Goal: Information Seeking & Learning: Learn about a topic

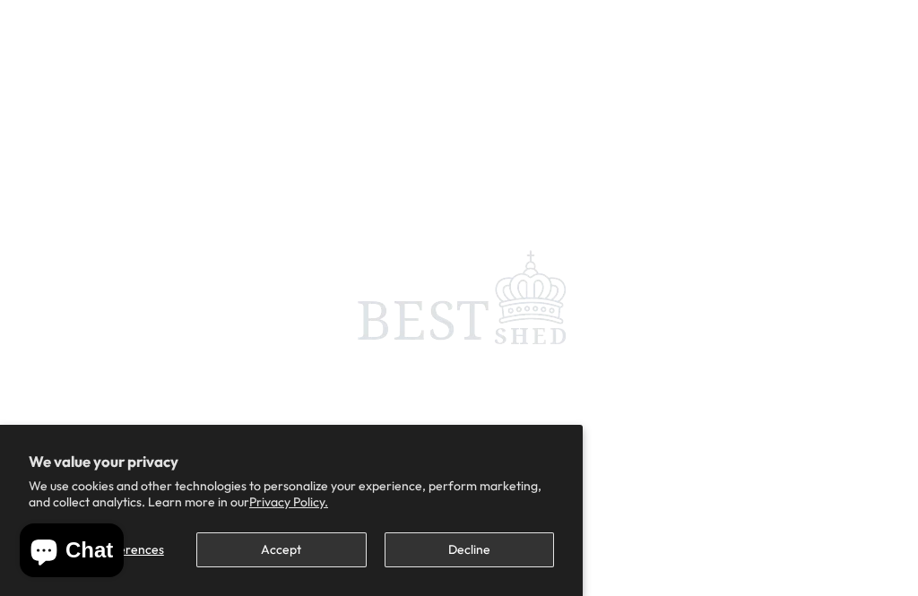
click at [281, 553] on button "Accept" at bounding box center [280, 550] width 169 height 35
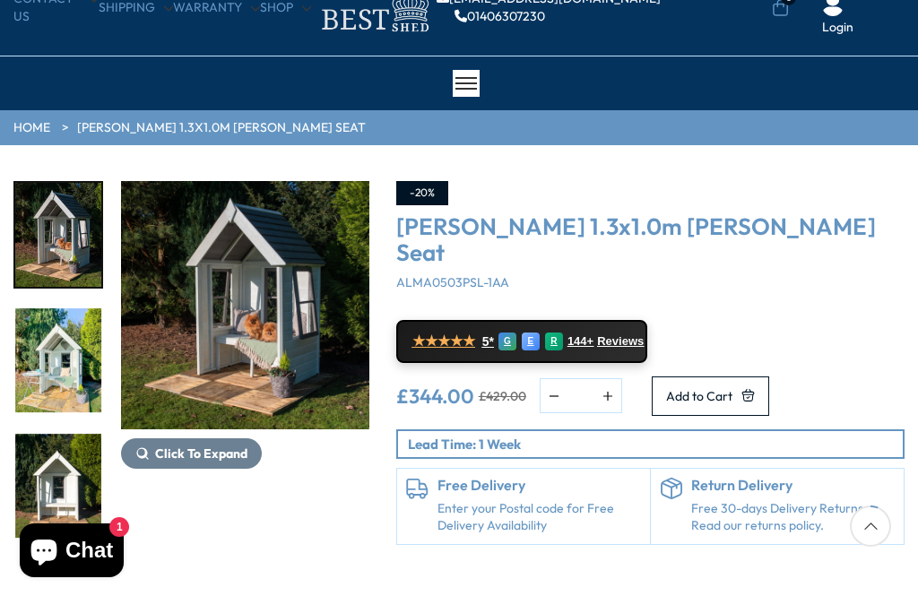
scroll to position [76, 0]
click at [200, 455] on span "Click To Expand" at bounding box center [201, 454] width 92 height 16
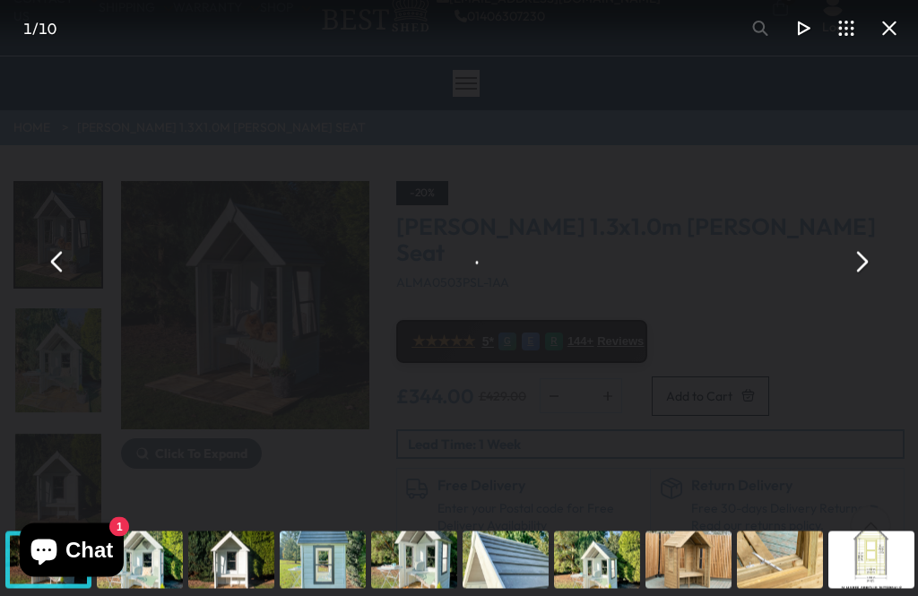
scroll to position [77, 0]
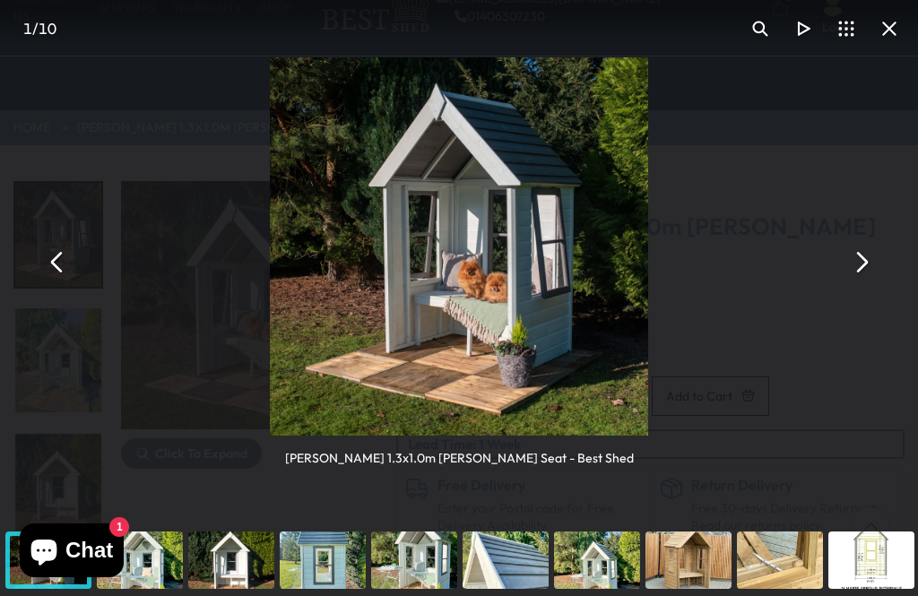
click at [874, 264] on button "You can close this modal content with the ESC key" at bounding box center [860, 262] width 43 height 43
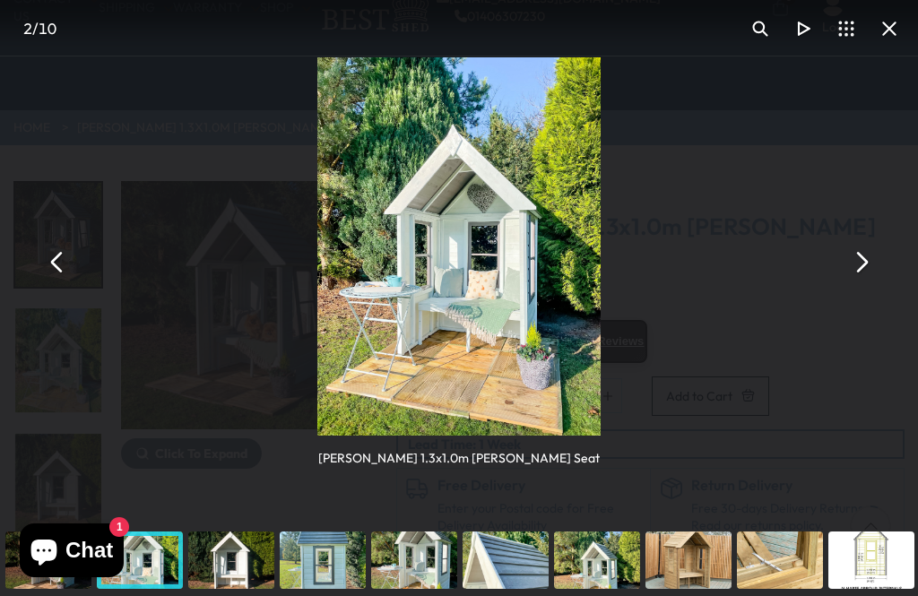
click at [878, 270] on button "You can close this modal content with the ESC key" at bounding box center [860, 262] width 43 height 43
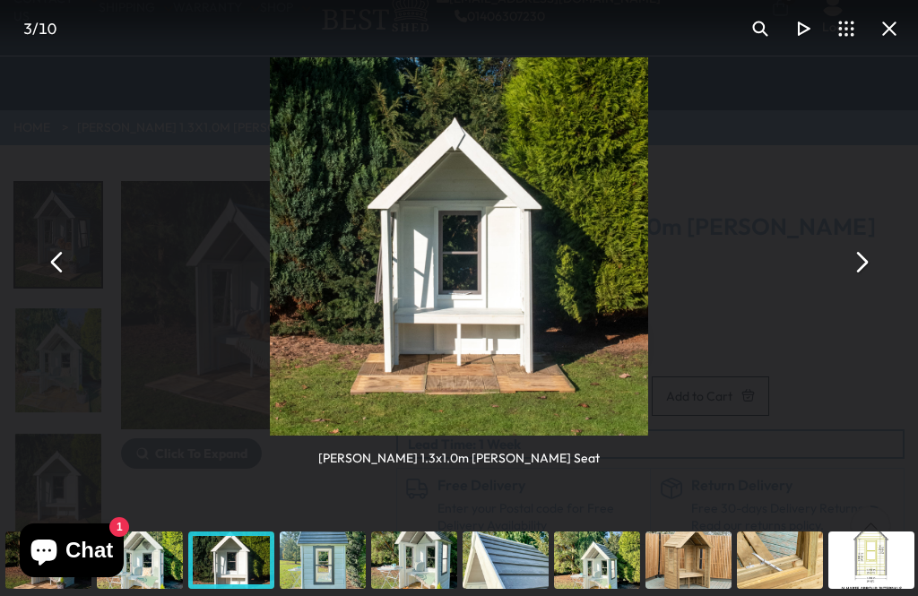
click at [872, 272] on button "You can close this modal content with the ESC key" at bounding box center [860, 262] width 43 height 43
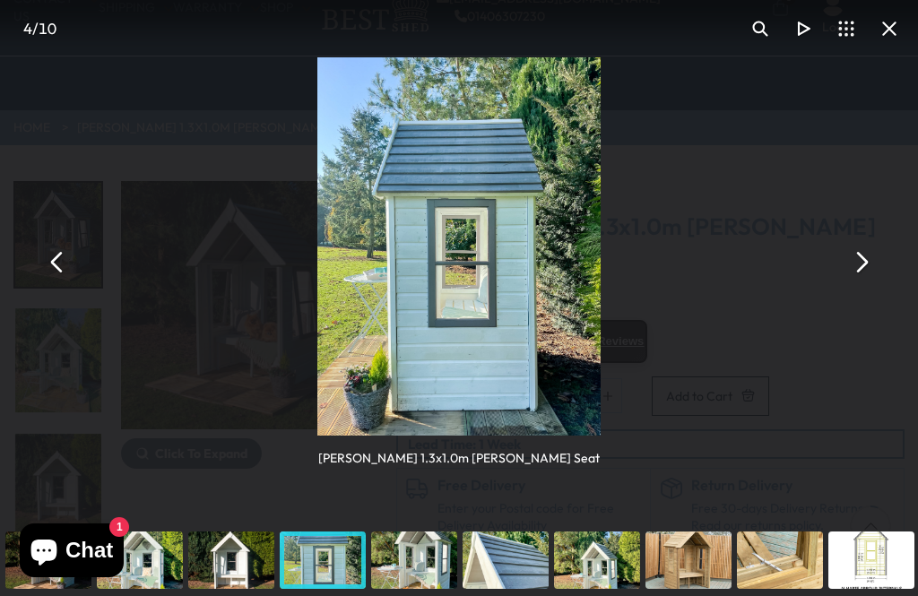
click at [875, 265] on button "You can close this modal content with the ESC key" at bounding box center [860, 262] width 43 height 43
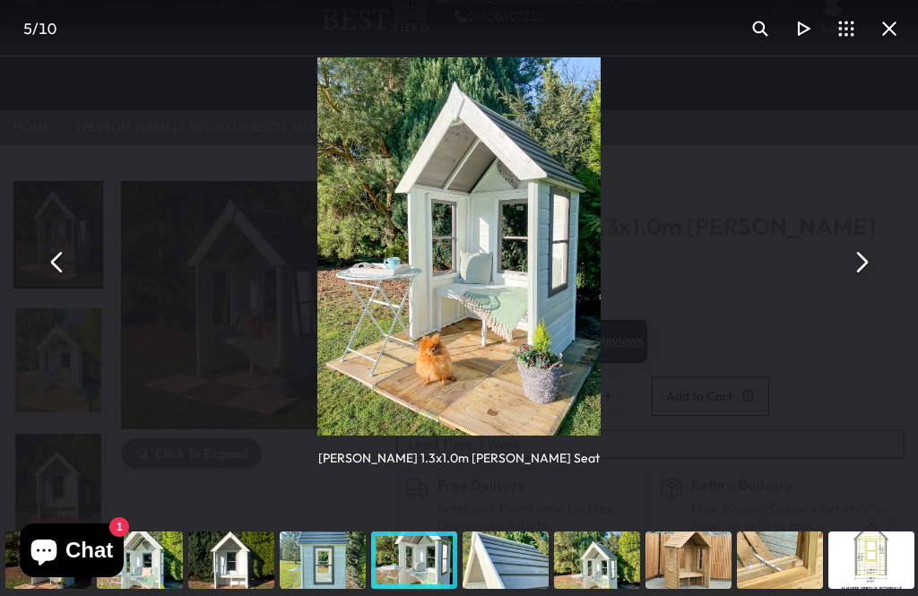
click at [873, 268] on button "You can close this modal content with the ESC key" at bounding box center [860, 262] width 43 height 43
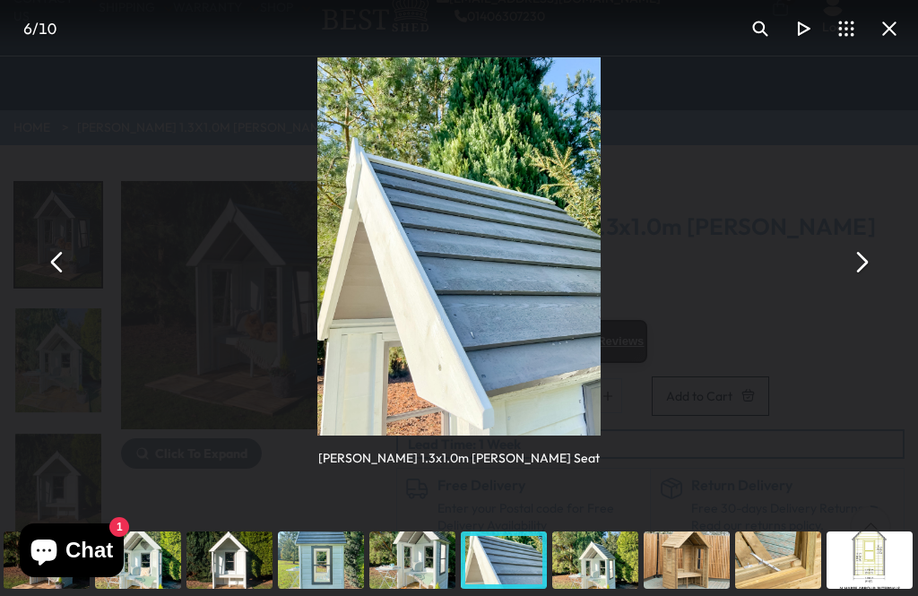
click at [875, 274] on button "You can close this modal content with the ESC key" at bounding box center [860, 262] width 43 height 43
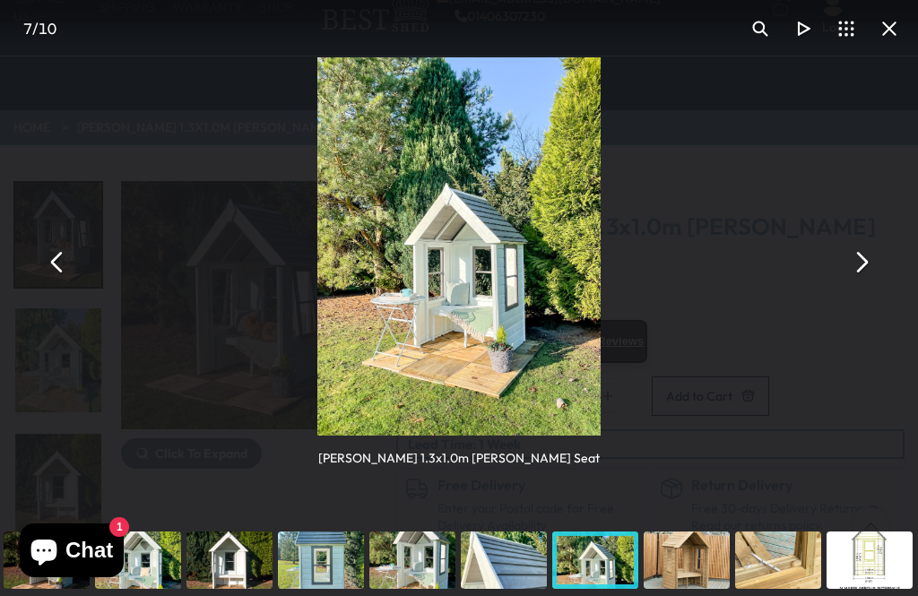
scroll to position [76, 0]
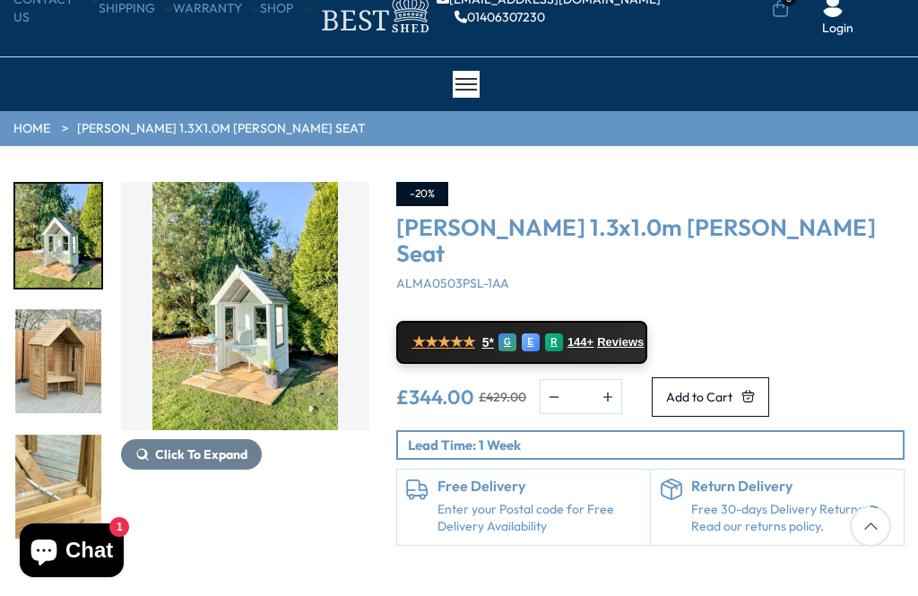
scroll to position [77, 0]
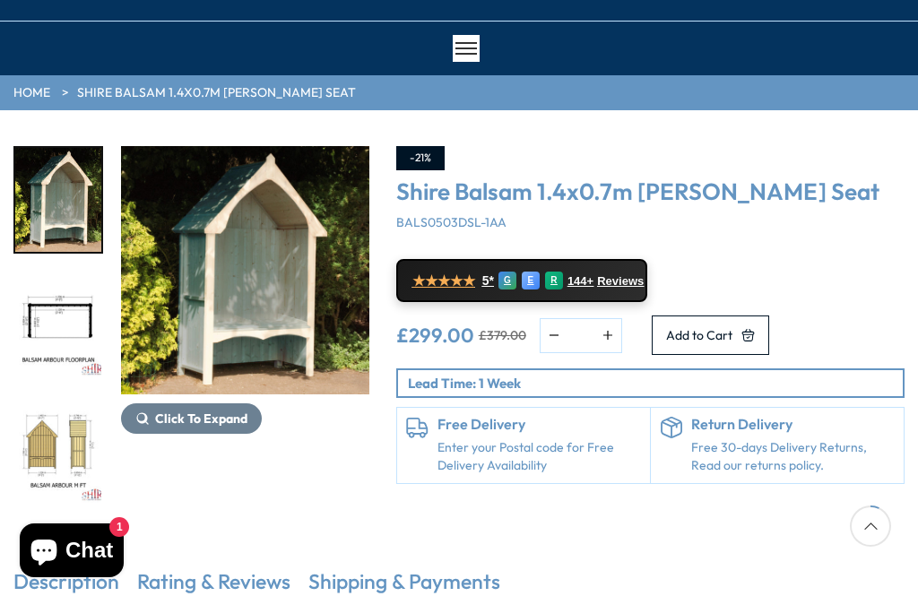
scroll to position [111, 0]
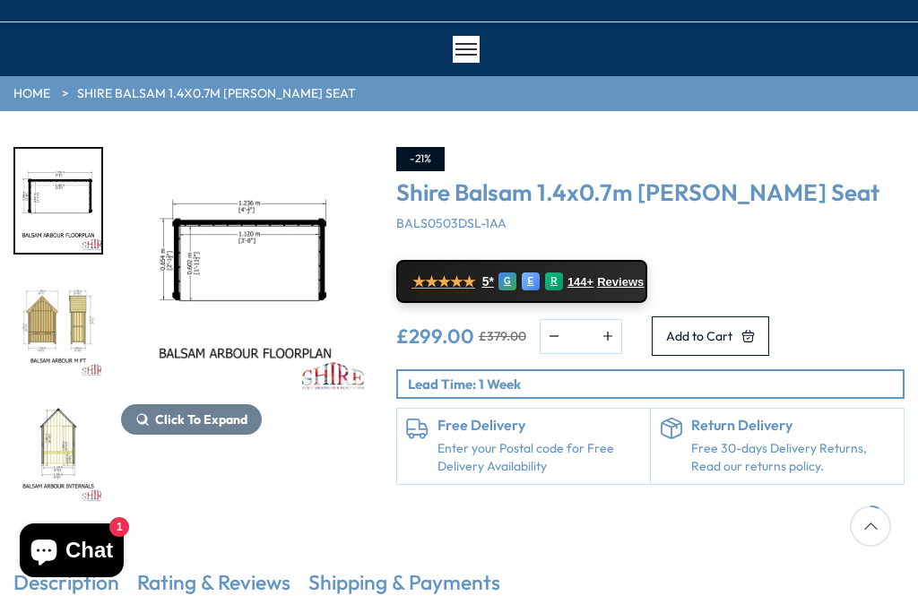
click at [56, 308] on img "3 / 10" at bounding box center [58, 326] width 86 height 104
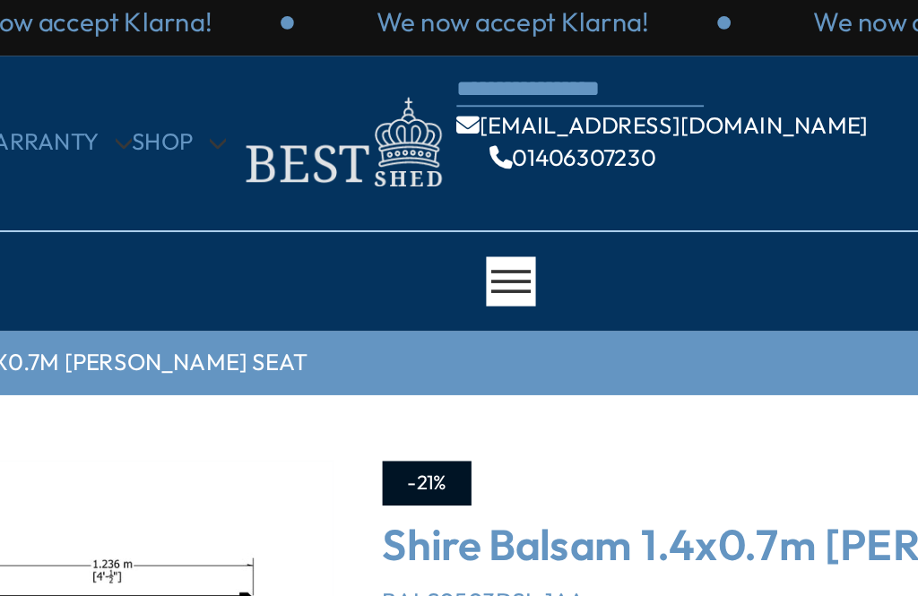
scroll to position [0, 0]
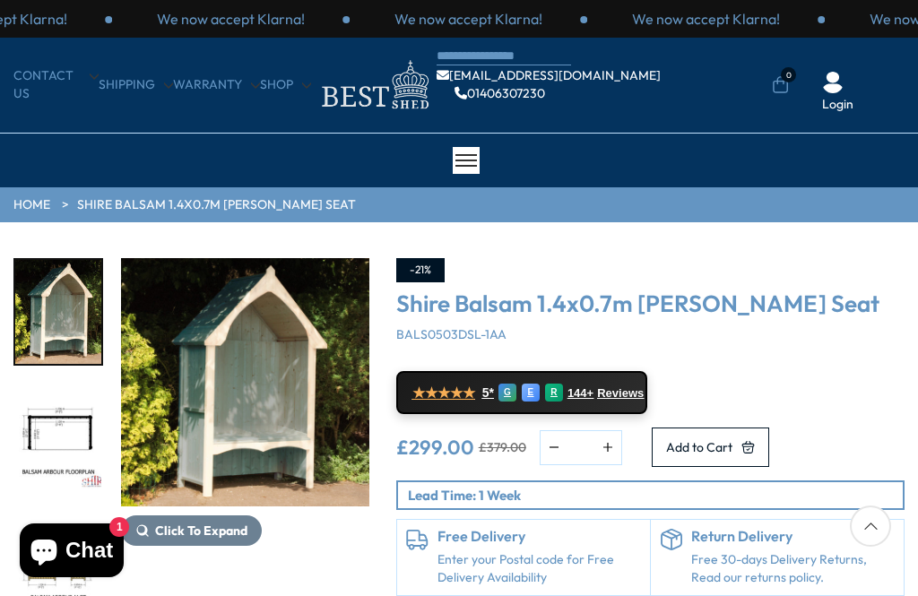
click at [200, 544] on button "Click To Expand" at bounding box center [191, 531] width 141 height 30
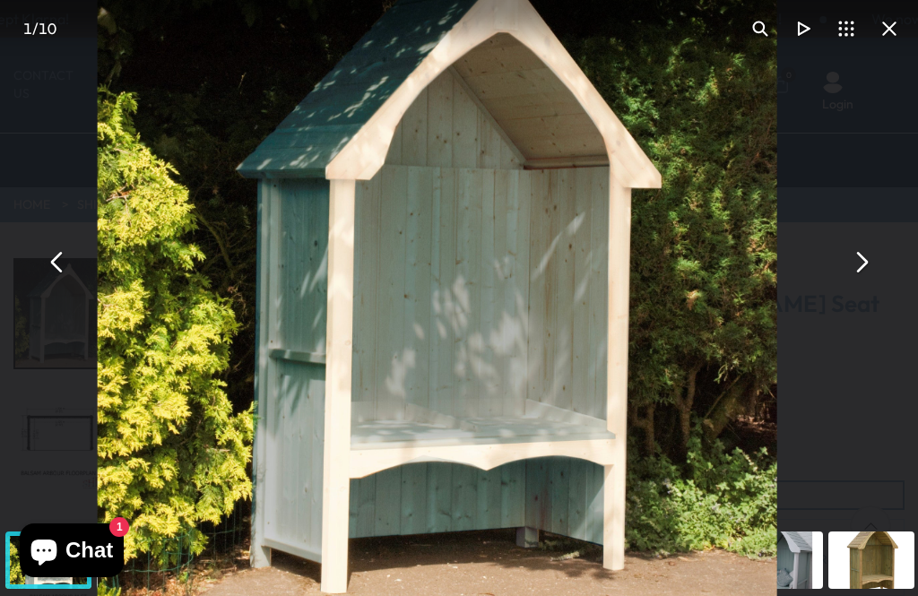
click at [797, 323] on div "Shire Balsam 1.4x0.7m [PERSON_NAME] Seat - Best Shed" at bounding box center [459, 262] width 918 height 524
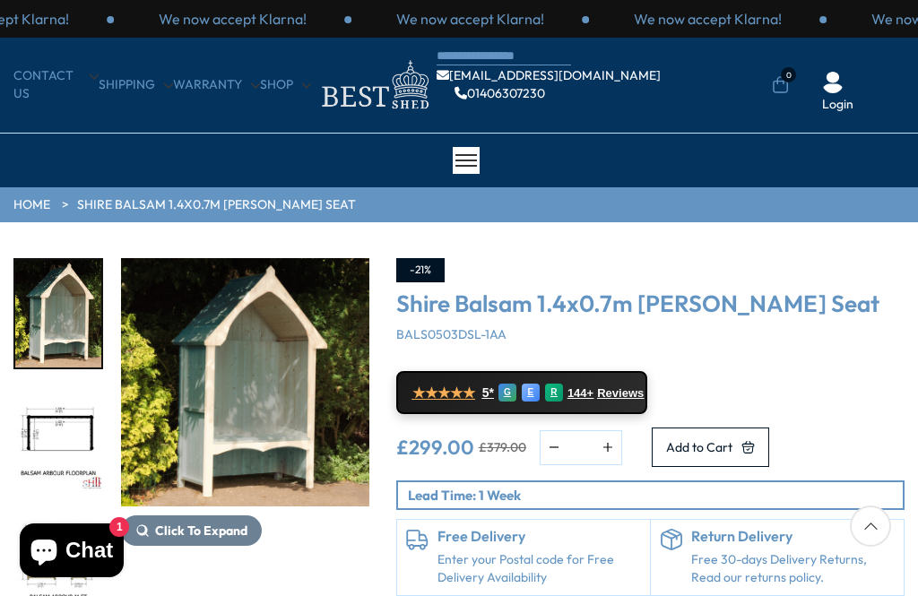
click at [862, 367] on div "★★★★★ 5* G E R 144+ Reviews" at bounding box center [650, 391] width 508 height 48
click at [862, 362] on div "-21% Shire Balsam 1.4x0.7m [PERSON_NAME] Seat BALS0503DSL-1AA ★★★★★ 5* G E R 14…" at bounding box center [650, 427] width 508 height 338
click at [271, 388] on img "1 / 10" at bounding box center [245, 382] width 248 height 248
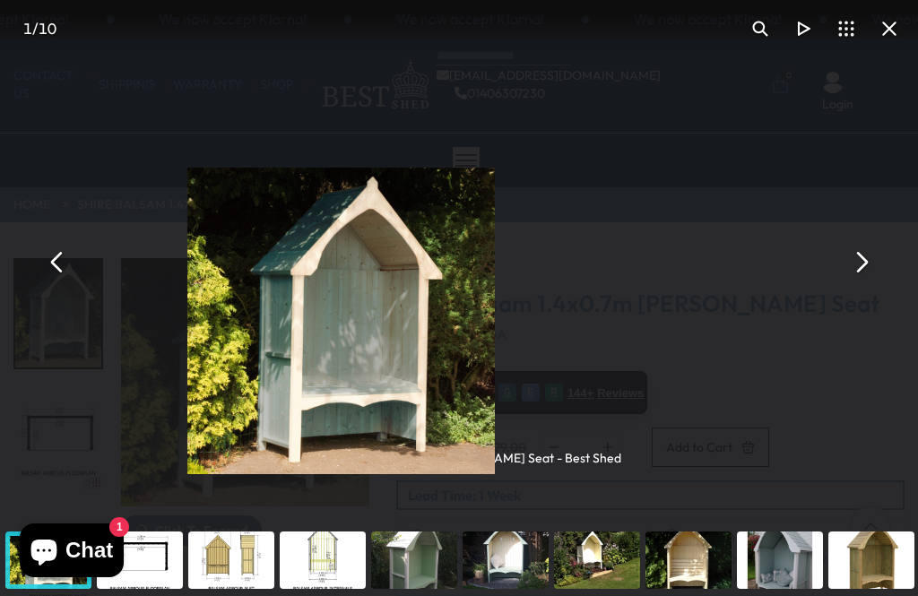
click at [197, 526] on div "You can close this modal content with the ESC key" at bounding box center [231, 560] width 91 height 72
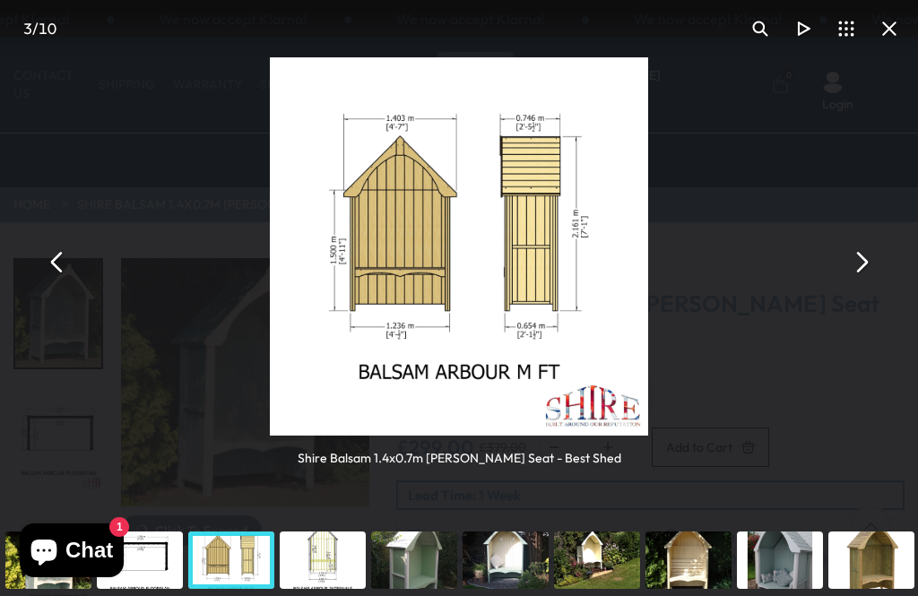
click at [72, 265] on button "You can close this modal content with the ESC key" at bounding box center [57, 262] width 43 height 43
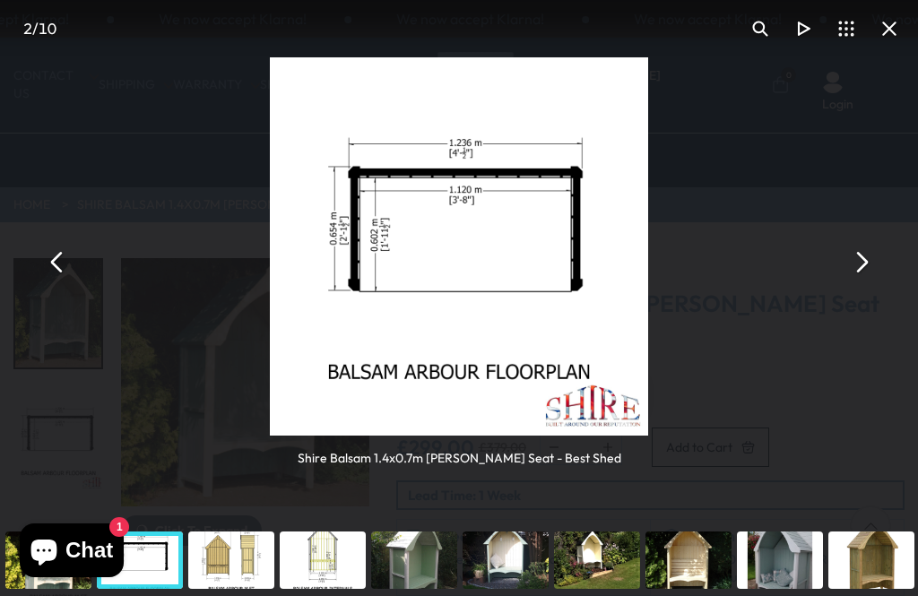
click at [65, 270] on button "You can close this modal content with the ESC key" at bounding box center [57, 262] width 43 height 43
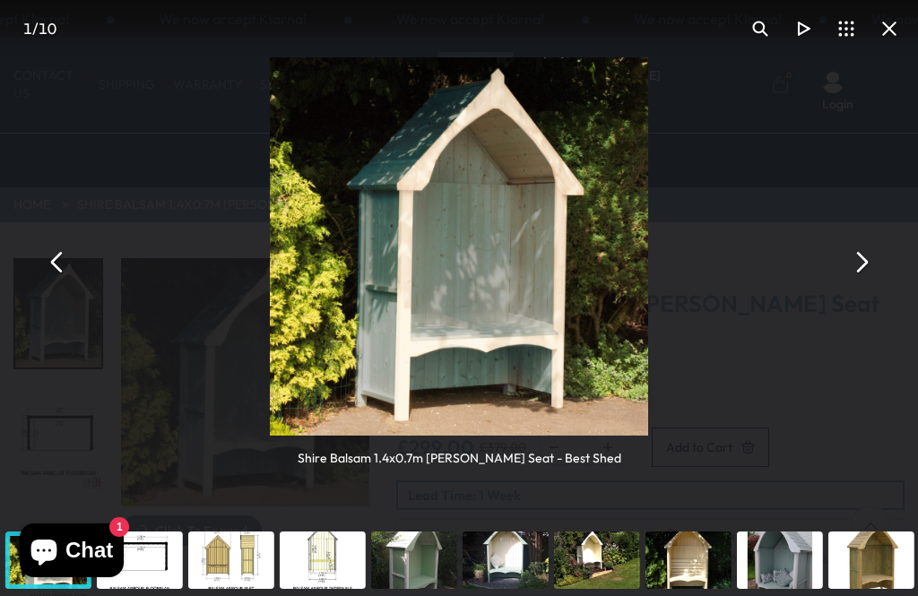
click at [66, 263] on button "You can close this modal content with the ESC key" at bounding box center [57, 262] width 43 height 43
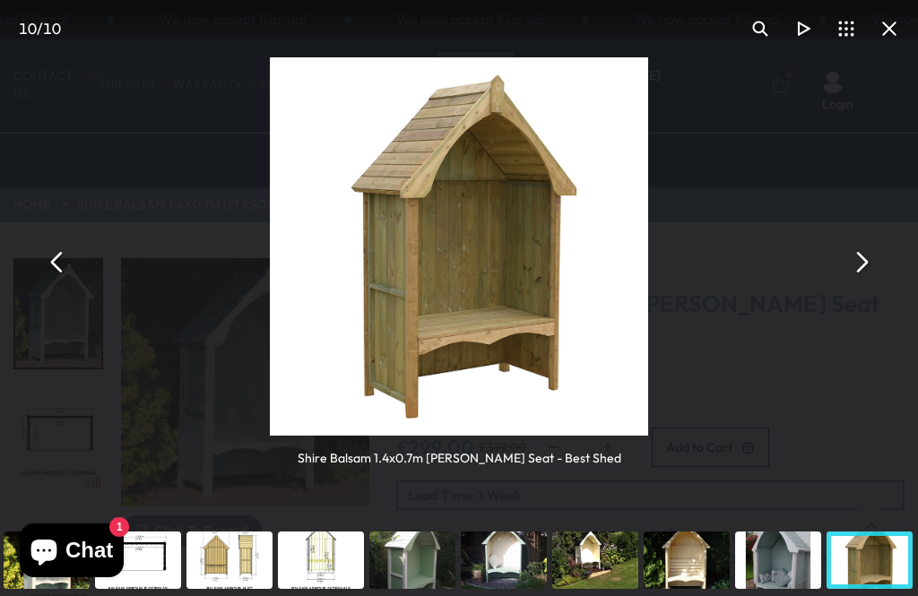
click at [56, 264] on button "You can close this modal content with the ESC key" at bounding box center [57, 262] width 43 height 43
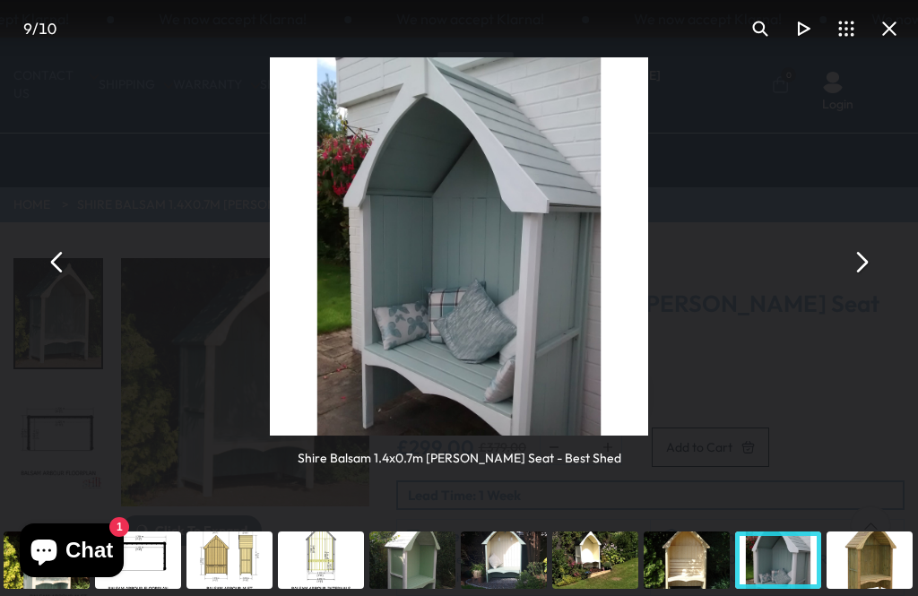
click at [56, 255] on button "You can close this modal content with the ESC key" at bounding box center [57, 262] width 43 height 43
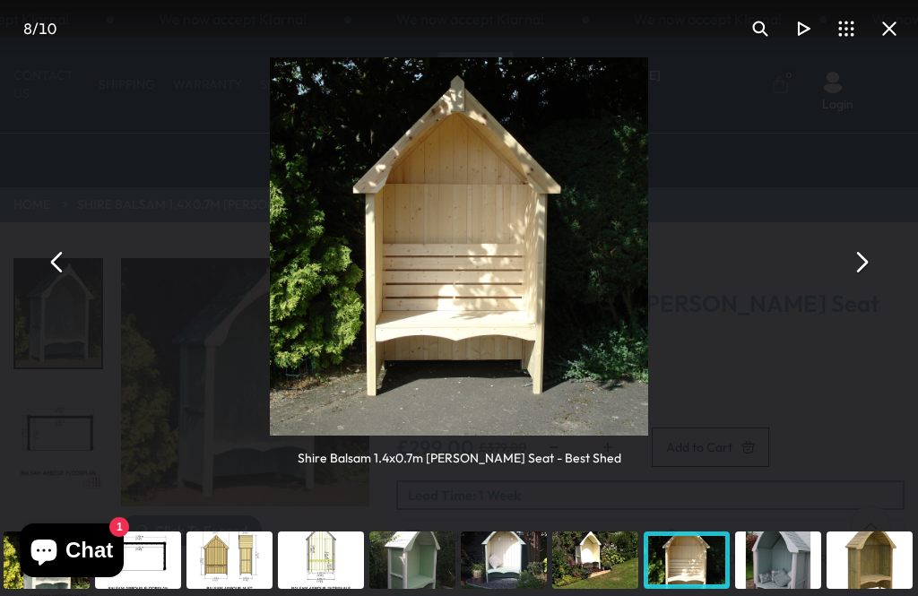
click at [59, 264] on button "You can close this modal content with the ESC key" at bounding box center [57, 262] width 43 height 43
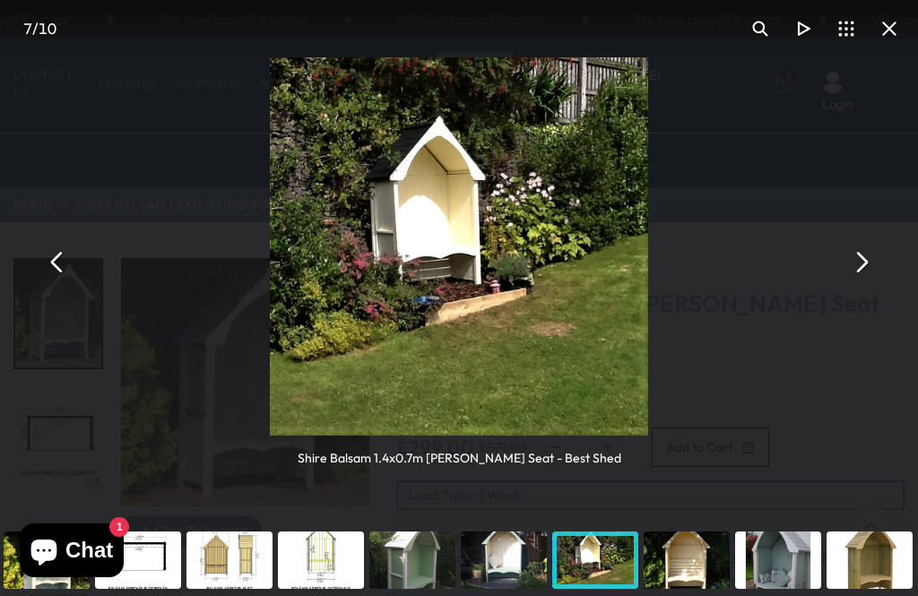
click at [66, 259] on button "You can close this modal content with the ESC key" at bounding box center [57, 262] width 43 height 43
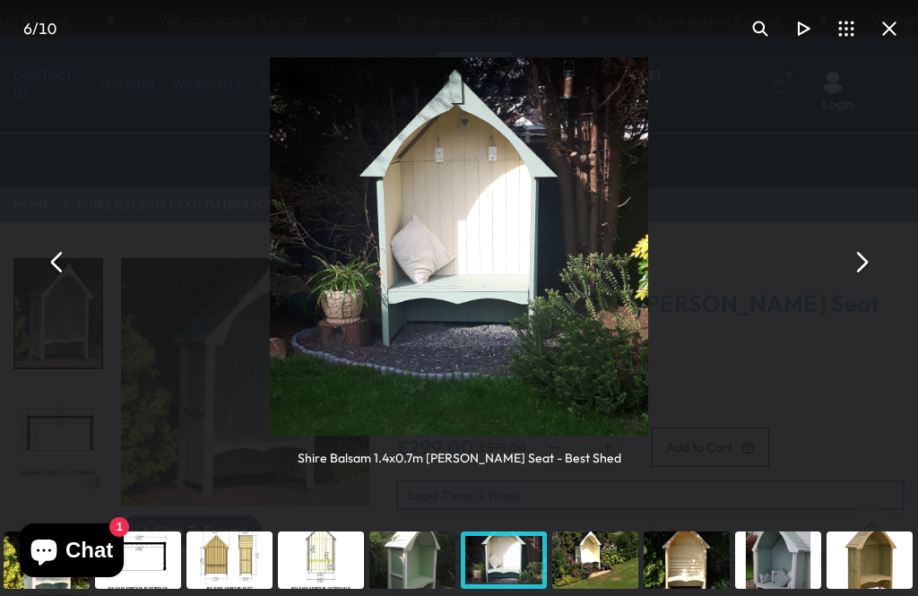
click at [69, 266] on button "You can close this modal content with the ESC key" at bounding box center [57, 262] width 43 height 43
